Goal: Navigation & Orientation: Find specific page/section

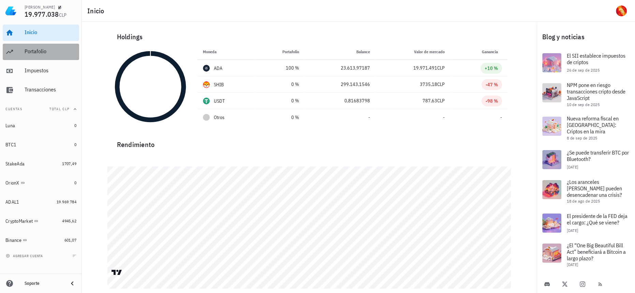
click at [45, 48] on div "Portafolio" at bounding box center [51, 51] width 52 height 6
click at [54, 49] on div "Portafolio" at bounding box center [51, 51] width 52 height 6
click at [40, 59] on div "Portafolio" at bounding box center [51, 51] width 52 height 15
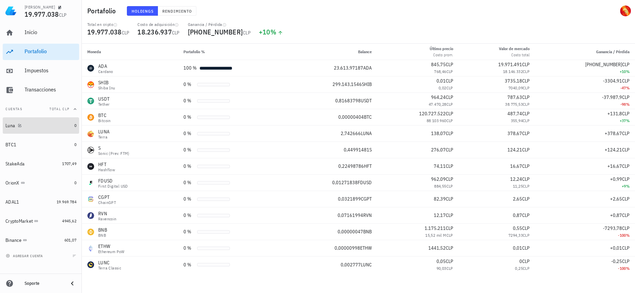
click at [45, 127] on div "Luna" at bounding box center [38, 125] width 66 height 6
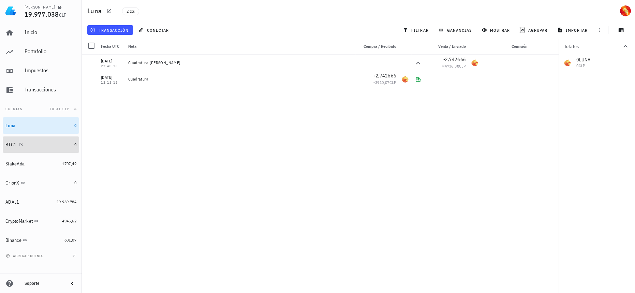
click at [60, 141] on div "BTC1" at bounding box center [38, 144] width 66 height 15
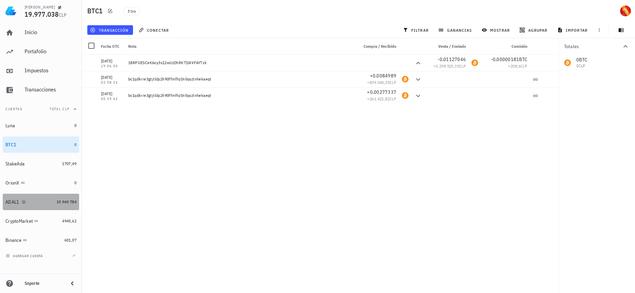
click at [65, 207] on link "ADAL1 19.969.784" at bounding box center [41, 202] width 76 height 16
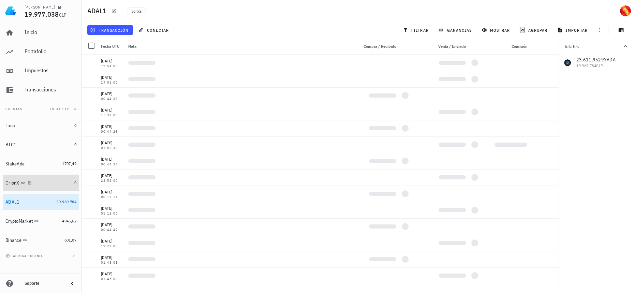
click at [65, 186] on div "OrionX" at bounding box center [38, 183] width 66 height 15
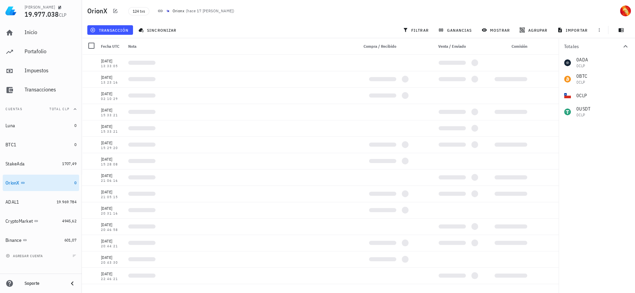
click at [64, 172] on div "Luna 0 BTC1 0 StakeAda 1707,49 OrionX 0 ADAL1 19.969.784 CryptoMarket 4945,62 B…" at bounding box center [41, 182] width 76 height 131
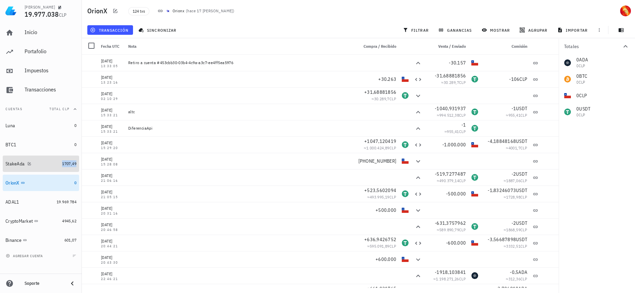
click at [64, 161] on span "1707,49" at bounding box center [69, 163] width 14 height 5
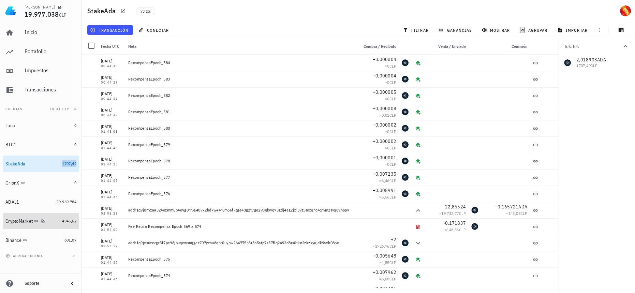
click at [57, 219] on div "CryptoMarket" at bounding box center [32, 221] width 54 height 6
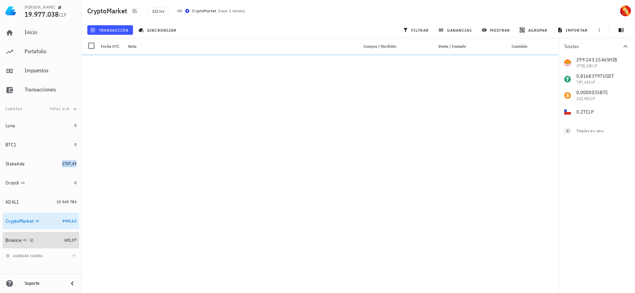
click at [61, 243] on link "Binance 601,07" at bounding box center [41, 240] width 76 height 16
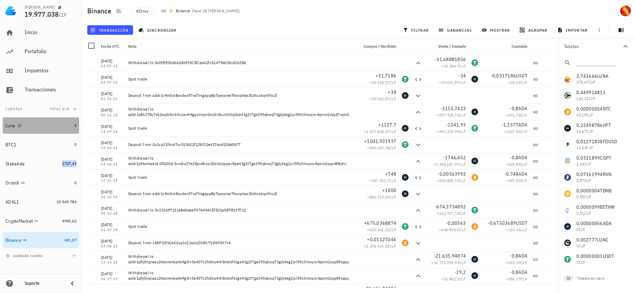
click at [57, 124] on div "Luna" at bounding box center [38, 125] width 66 height 6
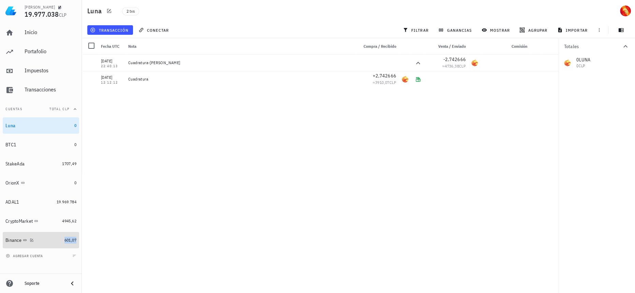
click at [65, 239] on span "601,07" at bounding box center [70, 239] width 12 height 5
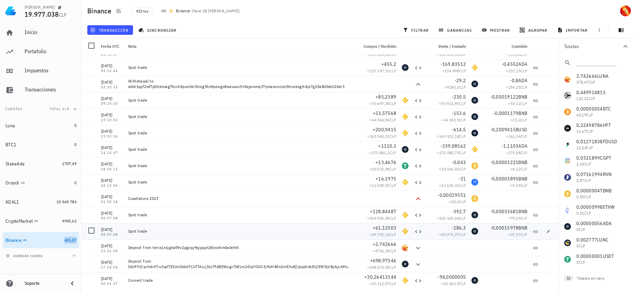
scroll to position [7130, 0]
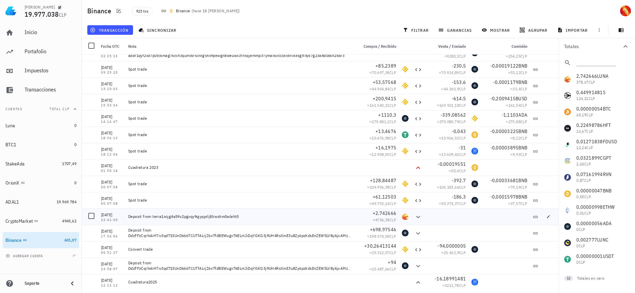
click at [169, 216] on div "Deposit from terra1ncjg4a59x2pgvqy9qjyqprlj8lrwshm0wleht5" at bounding box center [240, 216] width 224 height 5
click at [43, 40] on div "Inicio" at bounding box center [51, 32] width 52 height 15
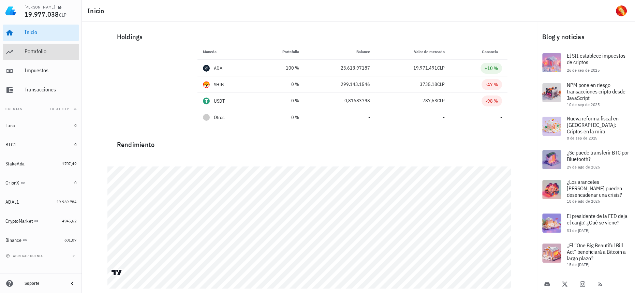
click at [47, 51] on div "Portafolio" at bounding box center [51, 51] width 52 height 6
